Goal: Information Seeking & Learning: Learn about a topic

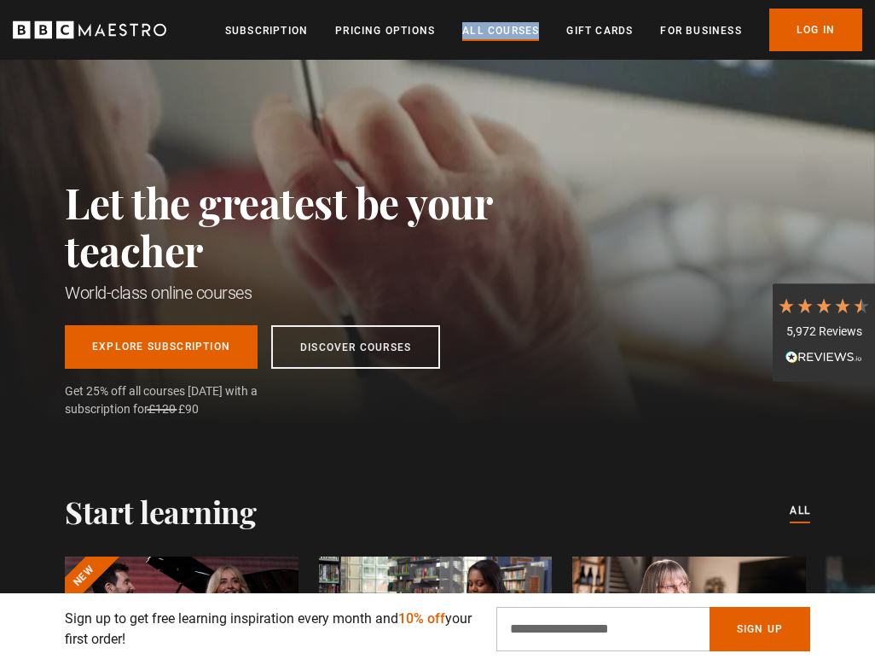
scroll to position [0, 1789]
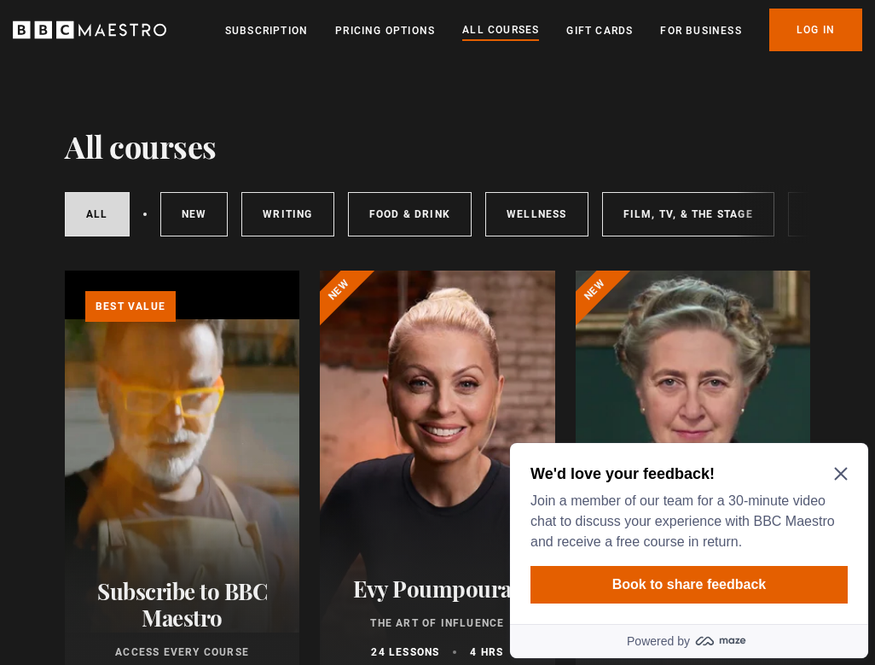
scroll to position [9, 0]
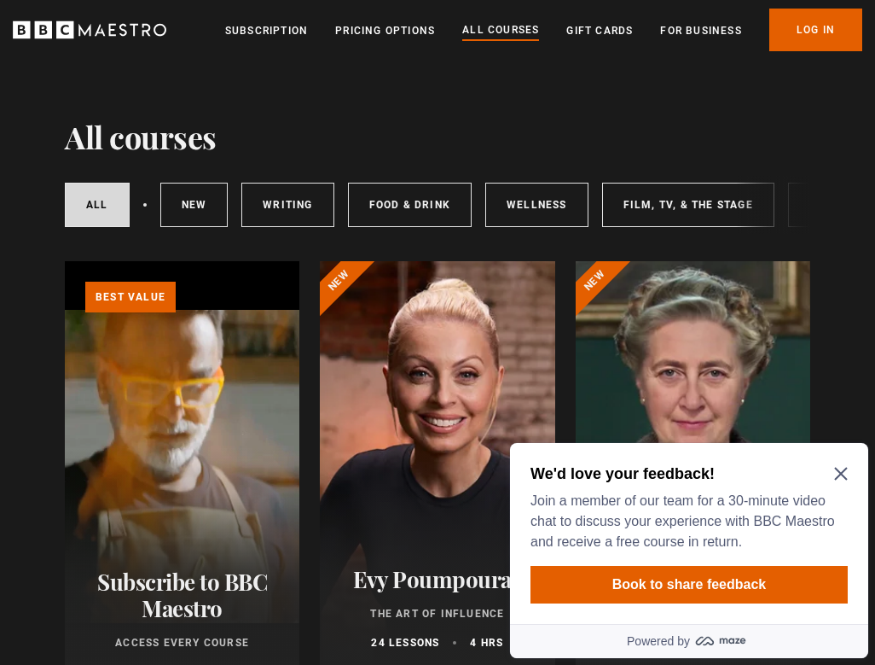
click at [843, 463] on div "We'd love your feedback! Join a member of our team for a 30-minute video chat t…" at bounding box center [689, 507] width 317 height 89
click at [841, 471] on icon "Close Maze Prompt" at bounding box center [842, 474] width 14 height 14
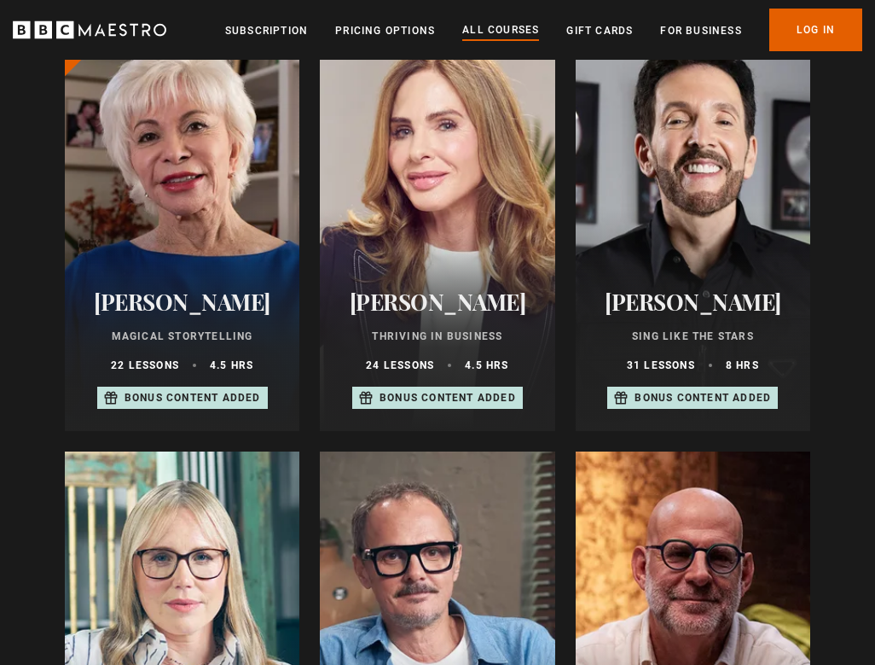
scroll to position [1049, 0]
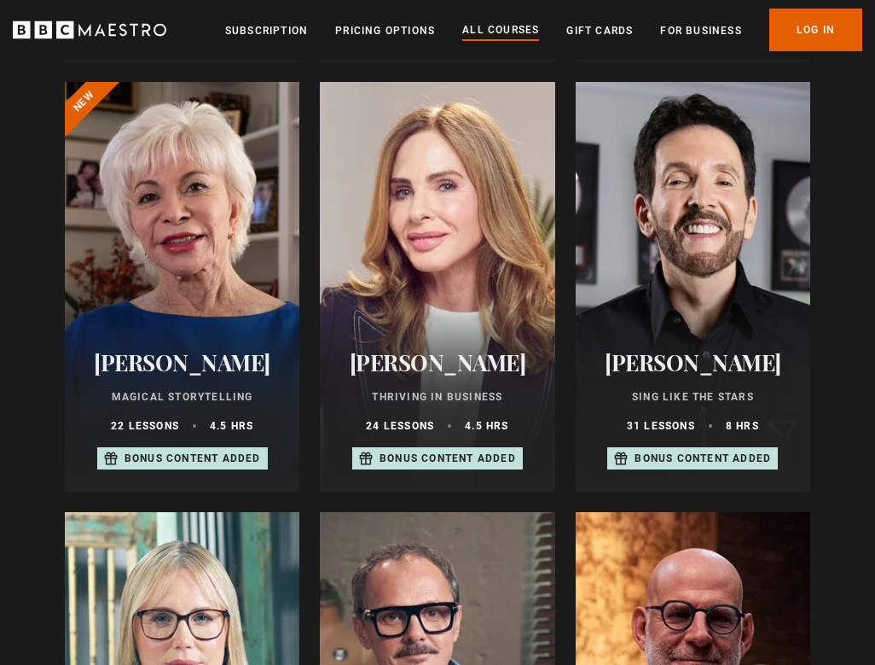
click at [709, 167] on div at bounding box center [693, 287] width 235 height 410
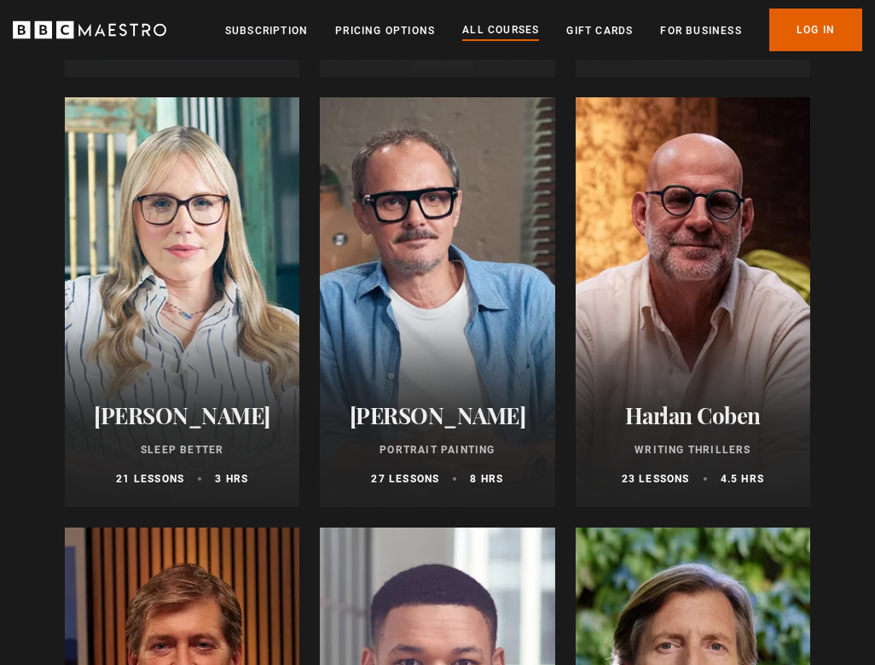
scroll to position [1469, 0]
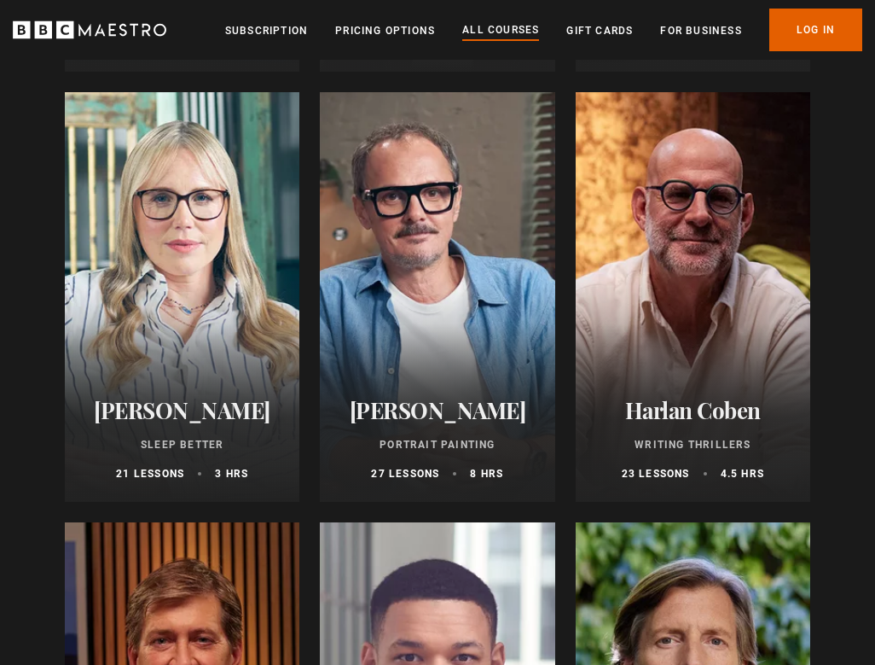
click at [246, 262] on div at bounding box center [182, 297] width 235 height 410
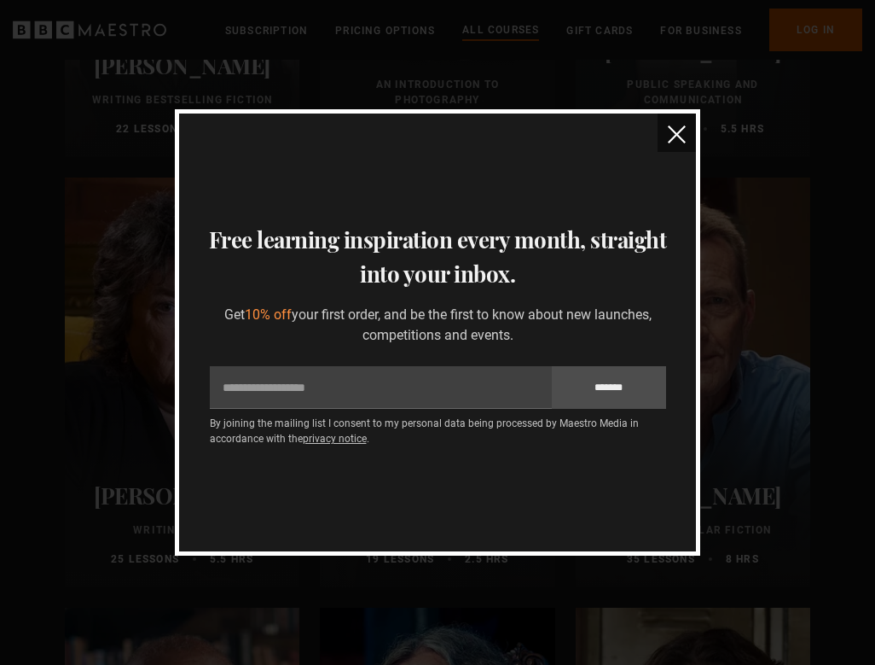
scroll to position [3963, 0]
click at [671, 138] on img "close" at bounding box center [677, 134] width 18 height 18
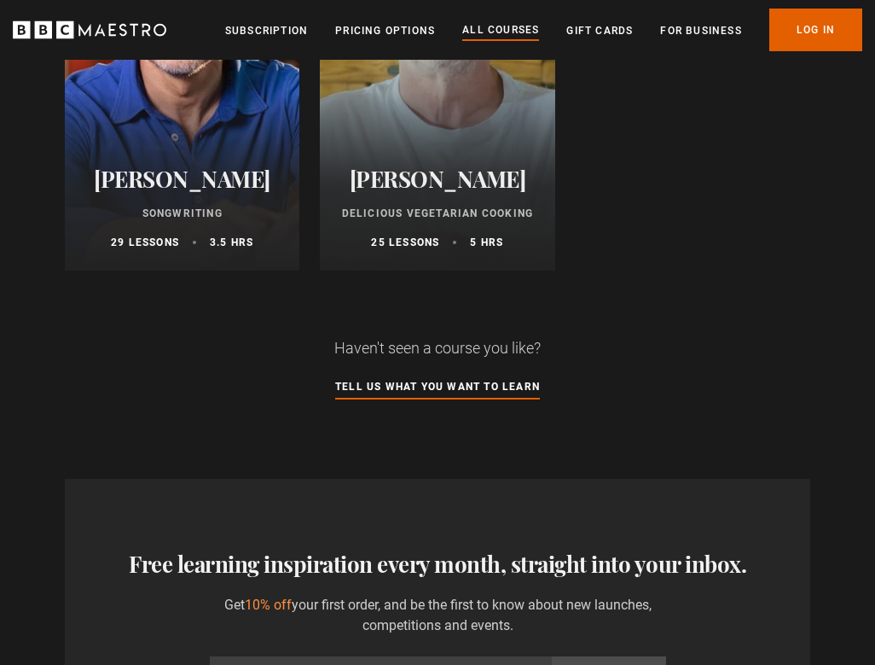
scroll to position [6900, 0]
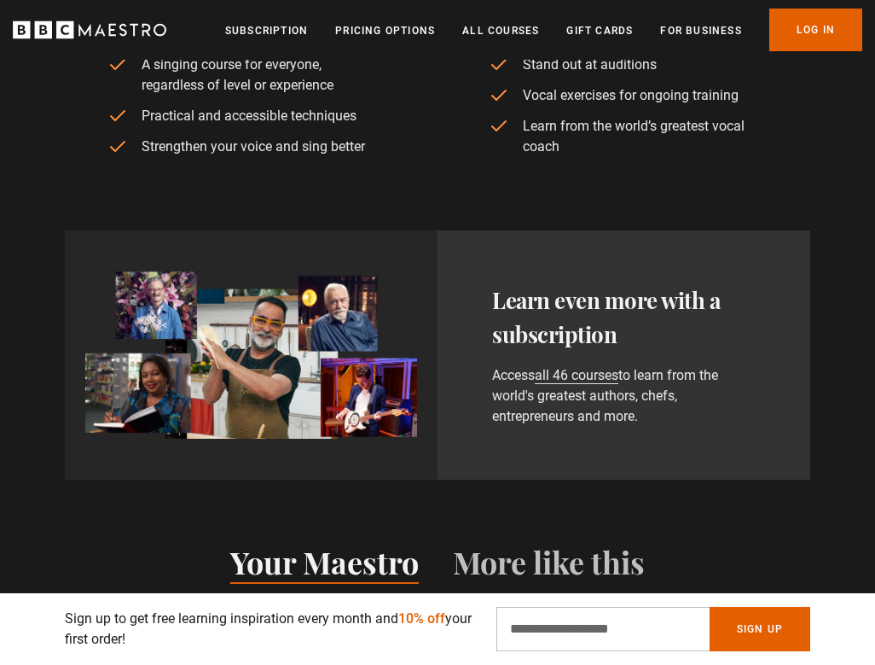
scroll to position [940, 0]
